Goal: Information Seeking & Learning: Learn about a topic

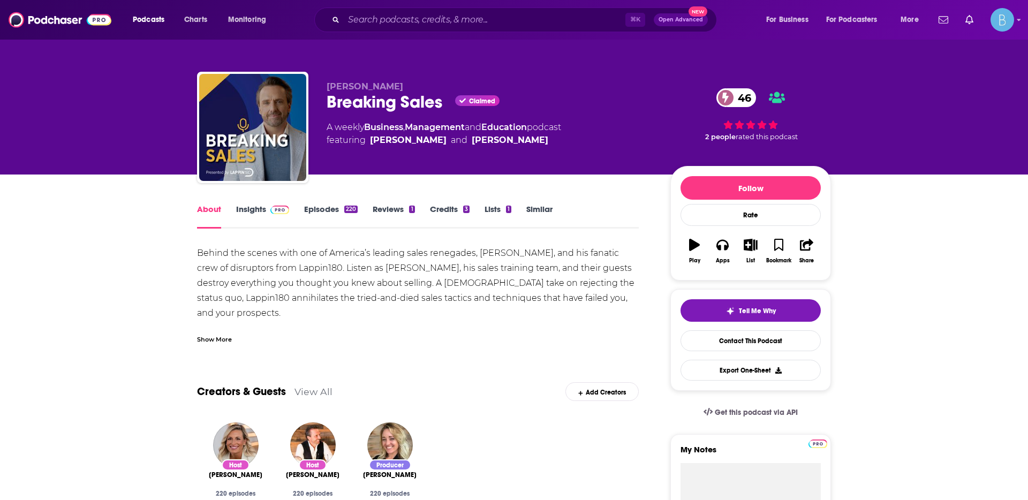
click at [214, 330] on div "Show More" at bounding box center [418, 335] width 442 height 18
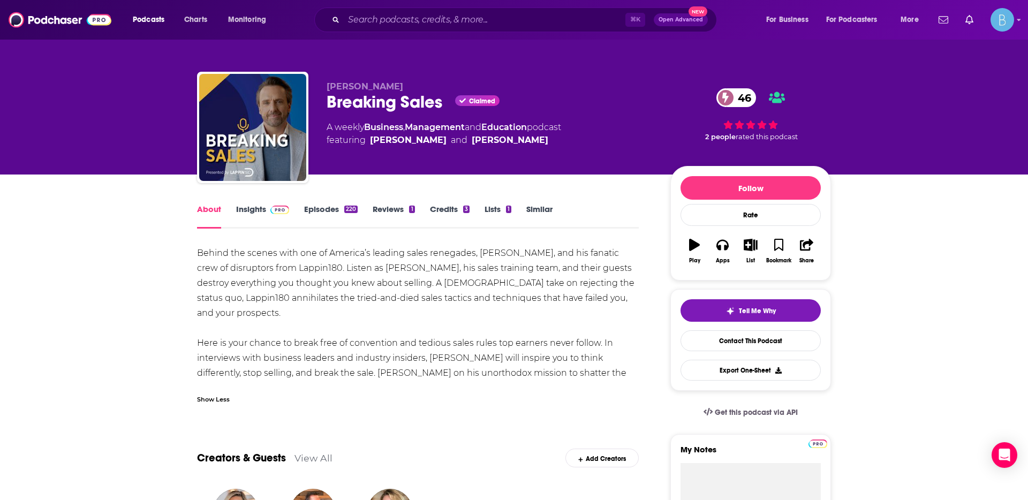
click at [326, 209] on link "Episodes 220" at bounding box center [331, 216] width 54 height 25
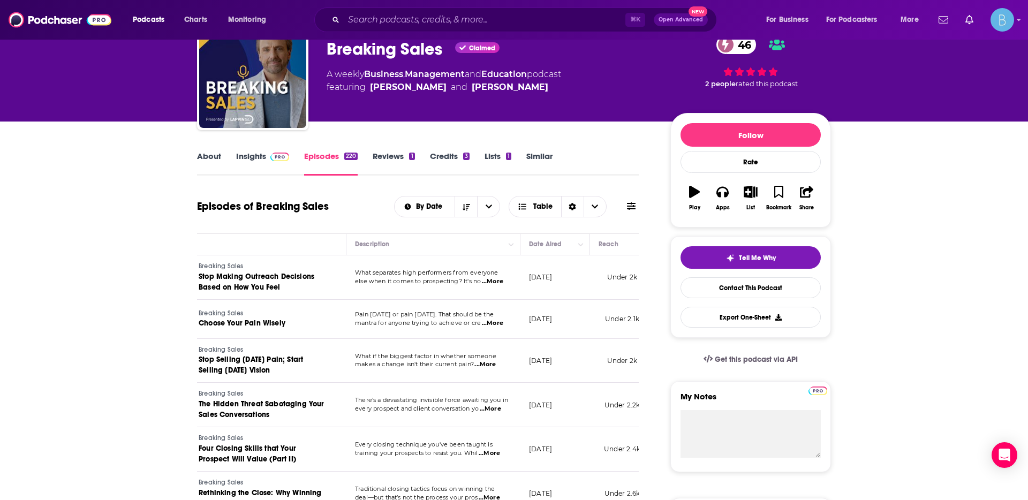
scroll to position [0, 62]
click at [502, 288] on td "What separates high performers from everyone else when it comes to prospecting?…" at bounding box center [436, 277] width 174 height 44
click at [502, 284] on span "...More" at bounding box center [495, 281] width 21 height 9
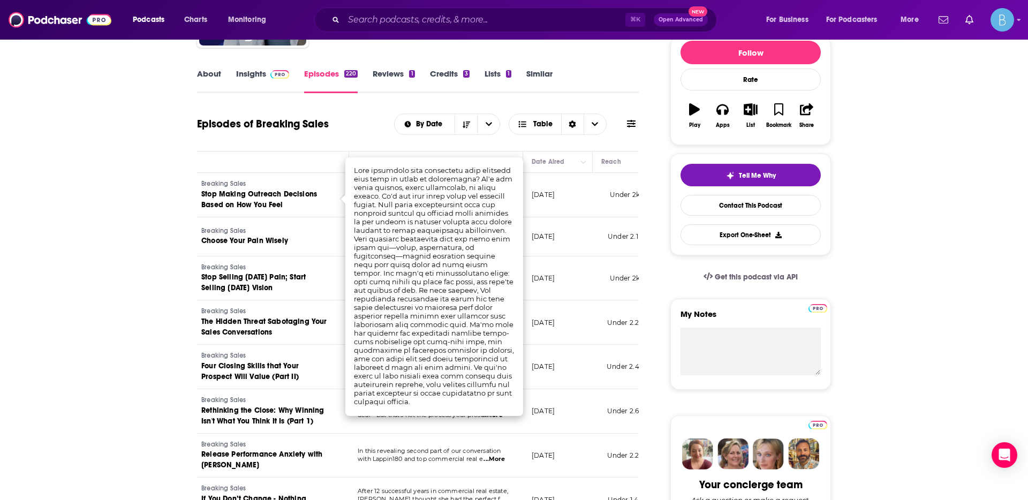
scroll to position [132, 0]
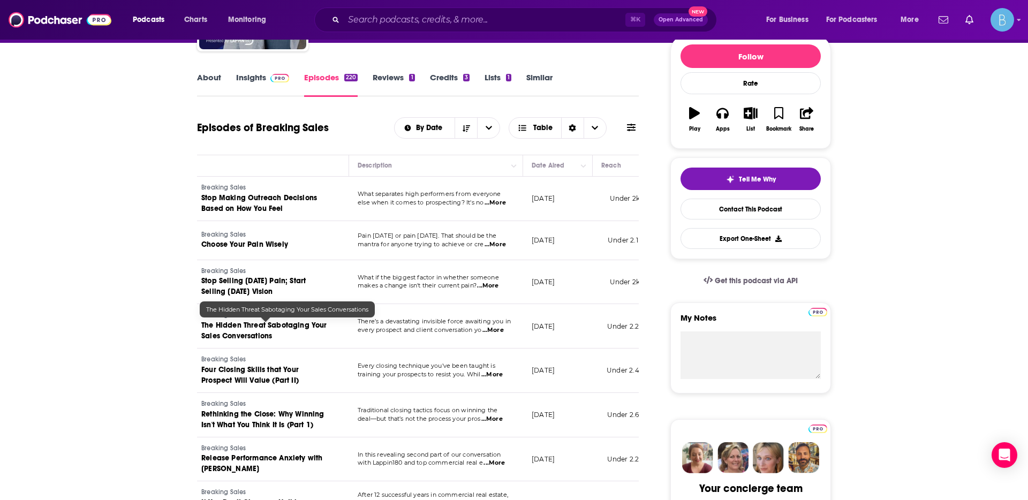
click at [326, 337] on link "The Hidden Threat Sabotaging Your Sales Conversations" at bounding box center [265, 330] width 128 height 21
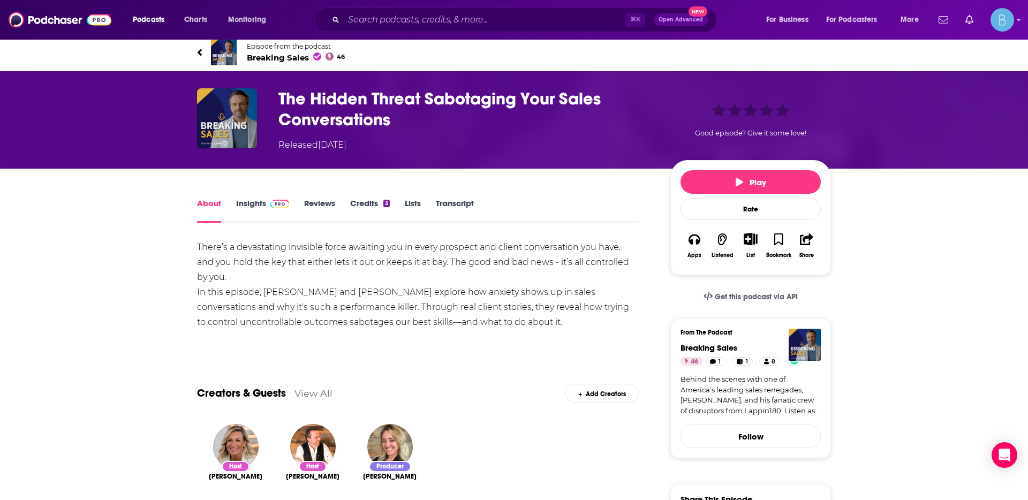
scroll to position [4, 0]
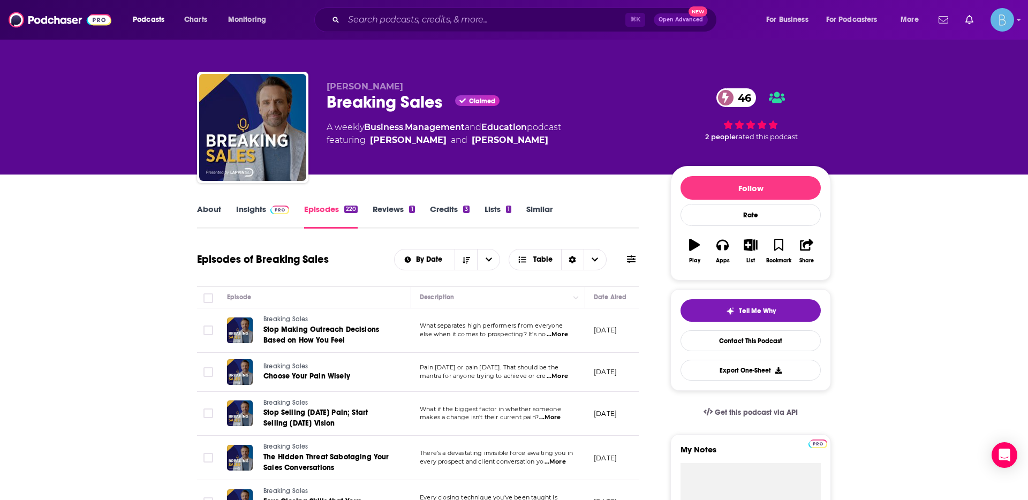
click at [266, 216] on link "Insights" at bounding box center [262, 216] width 53 height 25
